Goal: Transaction & Acquisition: Purchase product/service

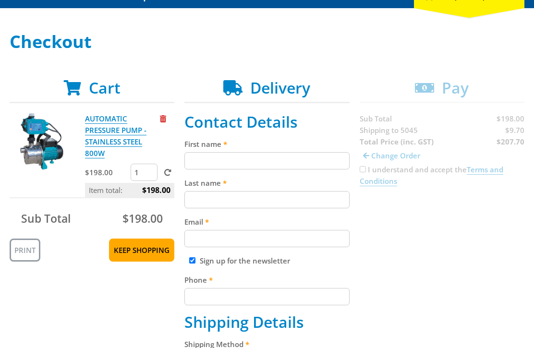
scroll to position [118, 0]
click at [224, 153] on input "First name" at bounding box center [266, 160] width 165 height 17
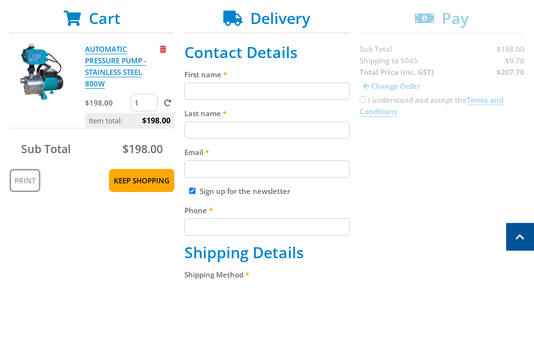
type input "[PERSON_NAME]"
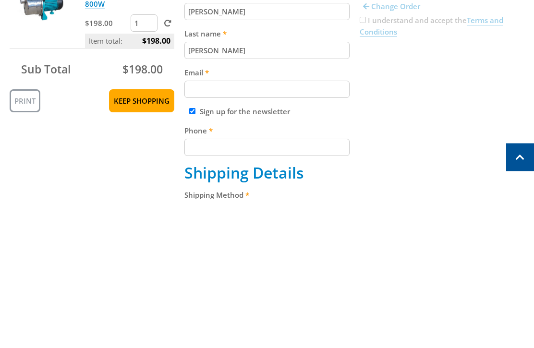
type input "[EMAIL_ADDRESS][DOMAIN_NAME]"
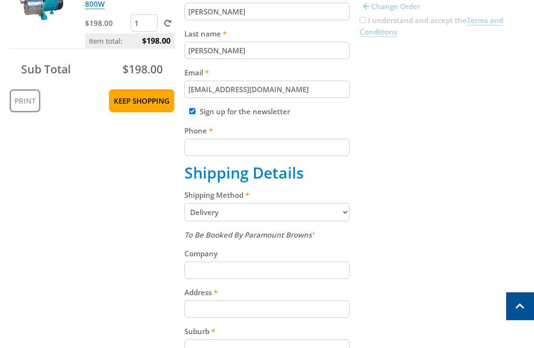
click at [246, 151] on input "Phone" at bounding box center [266, 147] width 165 height 17
type input "0458212213"
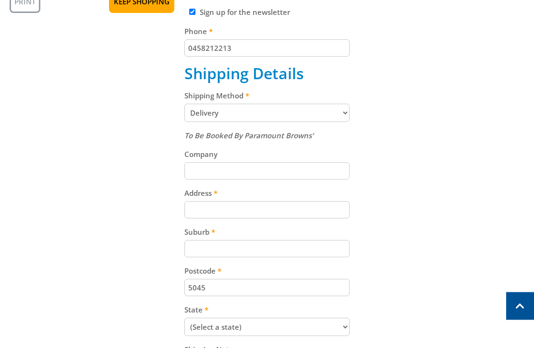
scroll to position [365, 0]
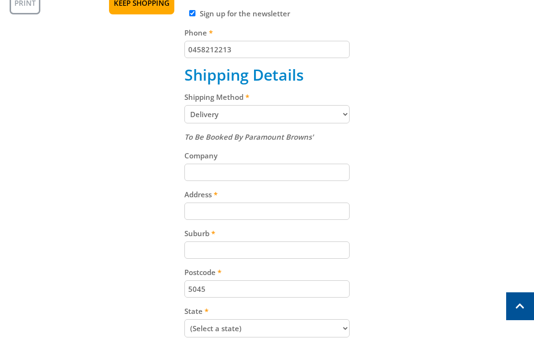
click at [261, 170] on input "Company" at bounding box center [266, 172] width 165 height 17
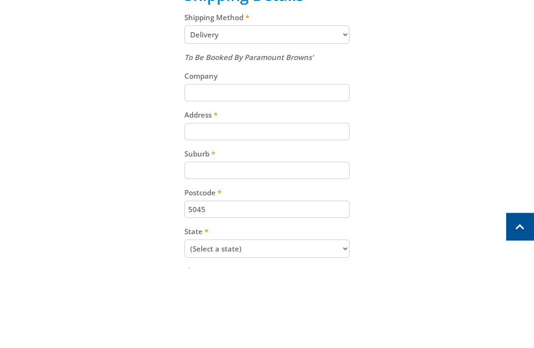
type input "Cooler Than Me Airconditioning"
type input "[STREET_ADDRESS]"
select select "SA"
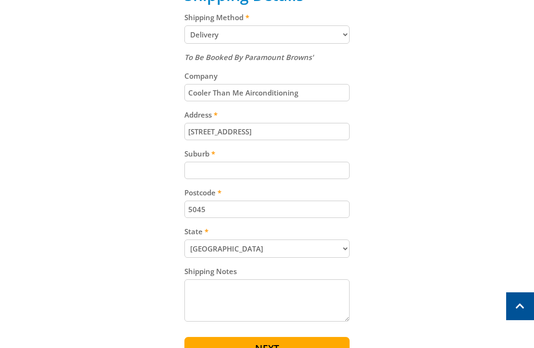
click at [258, 174] on input "Suburb" at bounding box center [266, 170] width 165 height 17
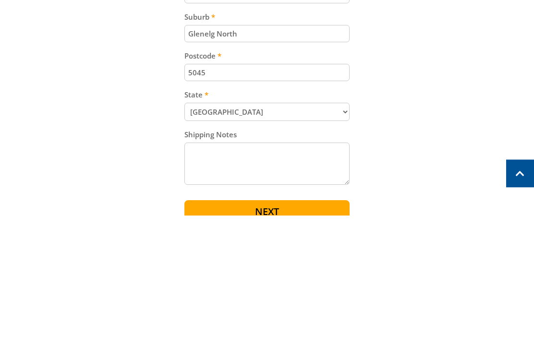
scroll to position [451, 0]
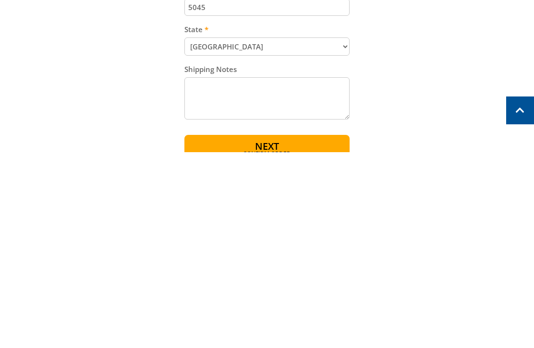
type input "Glenelg North"
click at [278, 347] on span "Confirm order" at bounding box center [266, 350] width 123 height 6
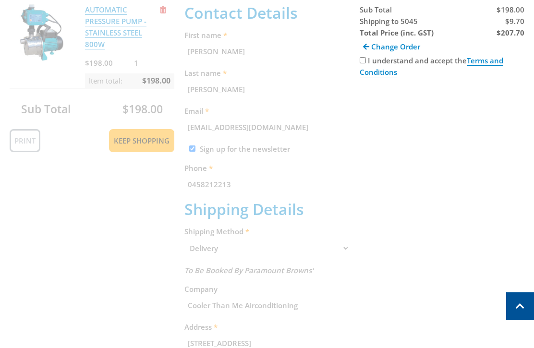
scroll to position [197, 0]
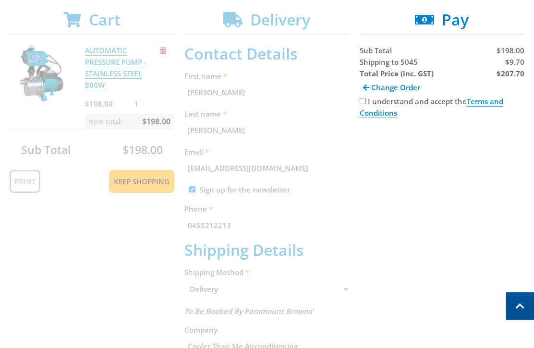
click at [365, 101] on input "I understand and accept the Terms and Conditions" at bounding box center [363, 101] width 6 height 6
checkbox input "true"
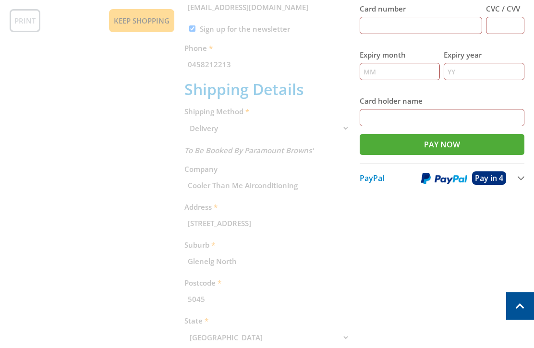
click at [446, 184] on img at bounding box center [444, 179] width 46 height 12
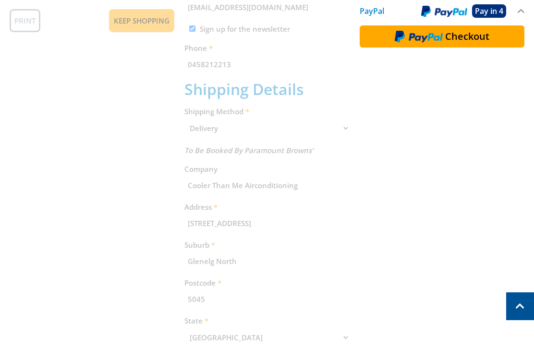
click at [442, 31] on img at bounding box center [419, 36] width 48 height 12
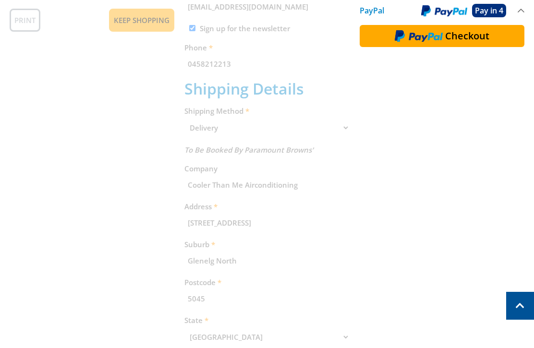
scroll to position [379, 0]
